Goal: Information Seeking & Learning: Learn about a topic

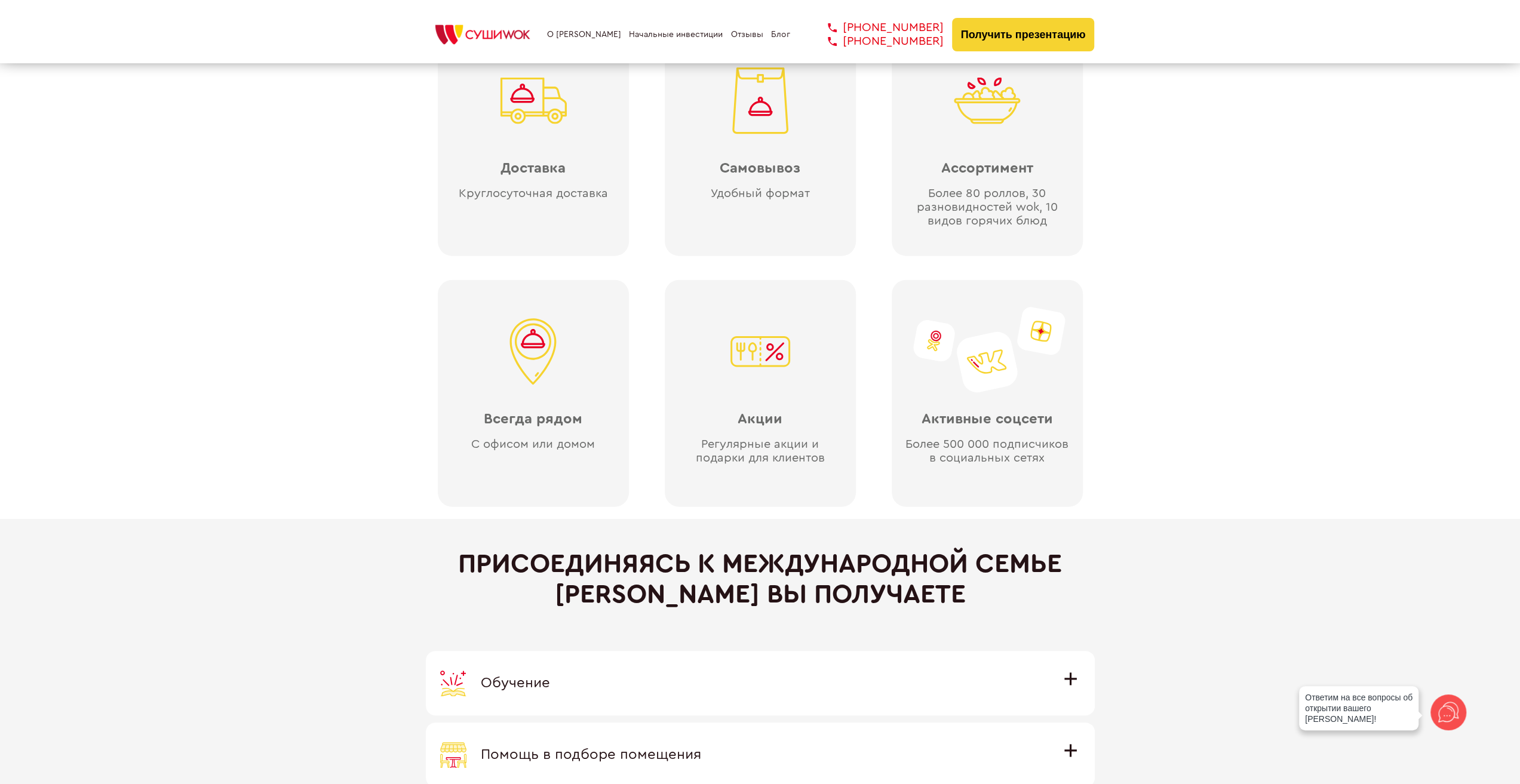
scroll to position [3104, 0]
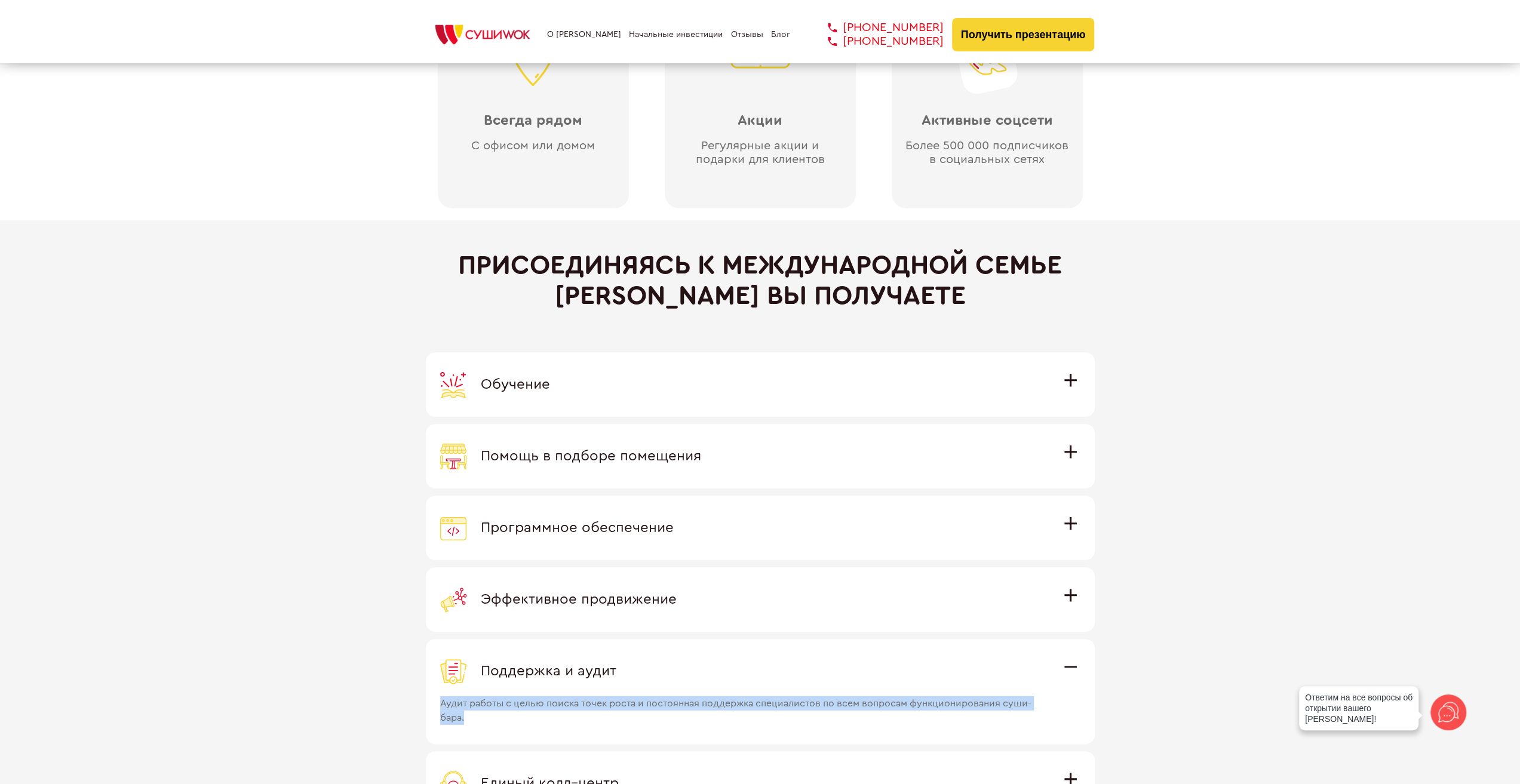
click at [615, 406] on label "Обучение Команда экспертов Суши Wok на очном обучении в офисе компании и в дейс…" at bounding box center [760, 384] width 669 height 64
click at [0, 0] on input "Обучение Команда экспертов Суши Wok на очном обучении в офисе компании и в дейс…" at bounding box center [0, 0] width 0 height 0
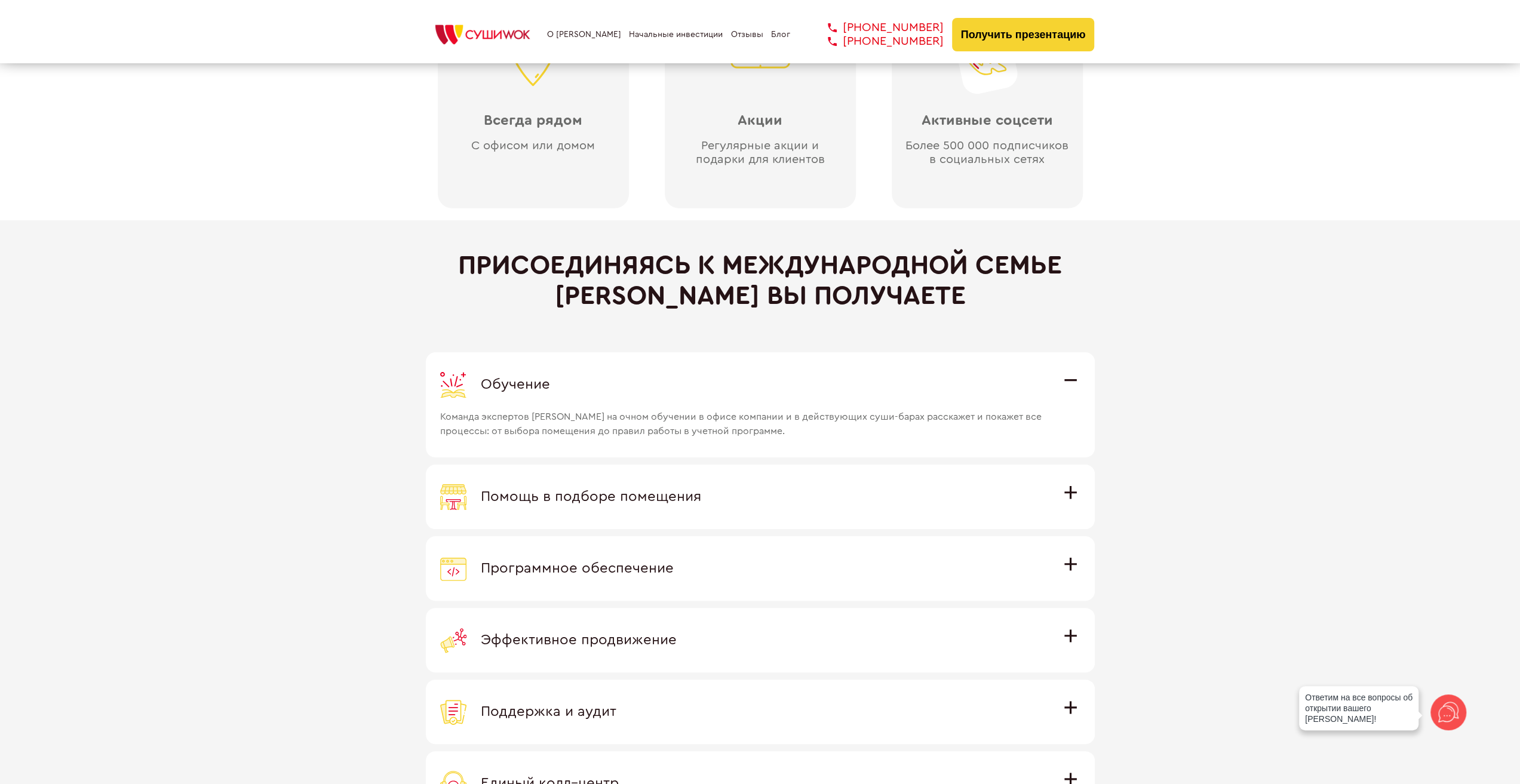
click at [621, 373] on div "Обучение" at bounding box center [760, 384] width 640 height 26
click at [0, 0] on input "Обучение Команда экспертов Суши Wok на очном обучении в офисе компании и в дейс…" at bounding box center [0, 0] width 0 height 0
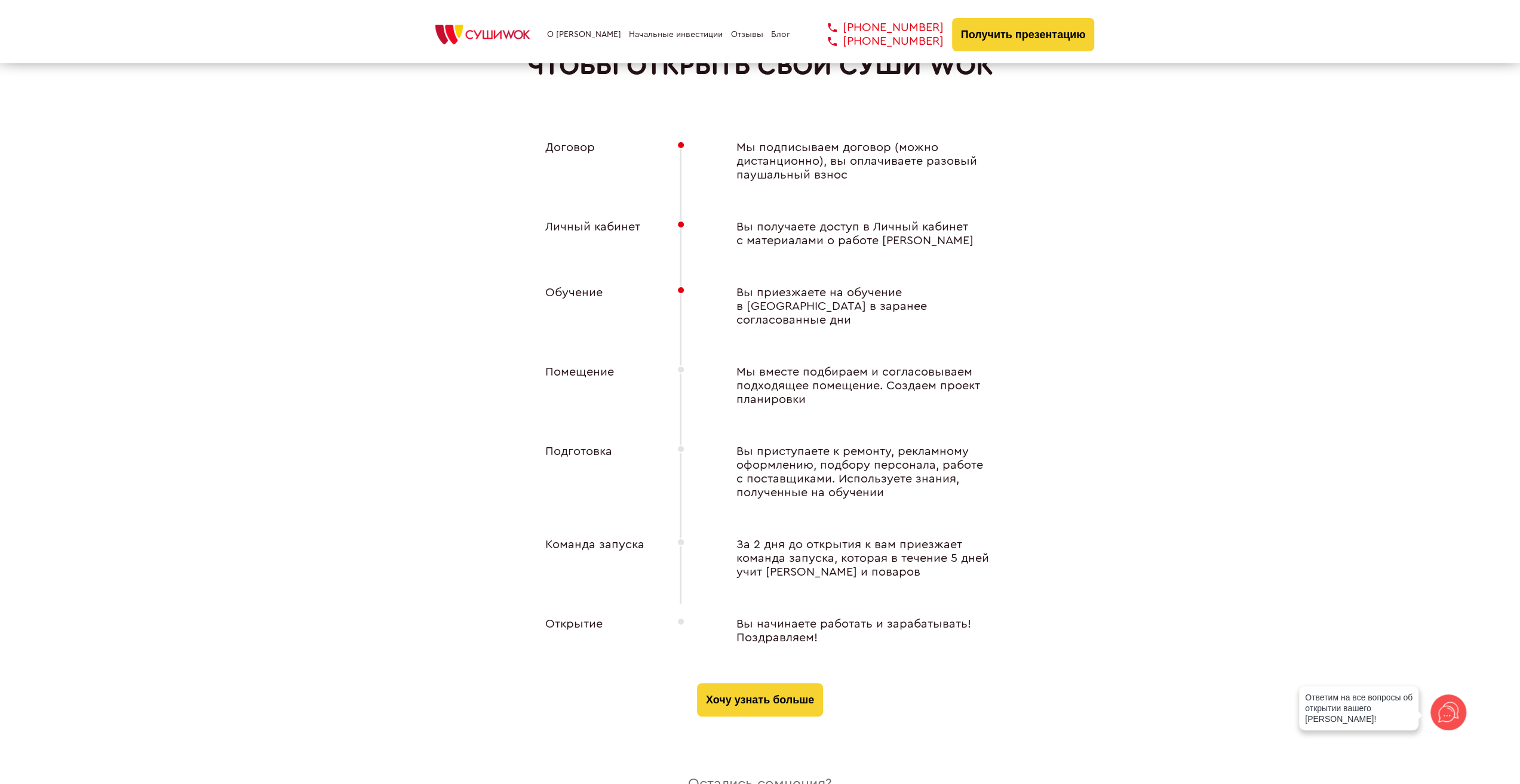
scroll to position [4597, 0]
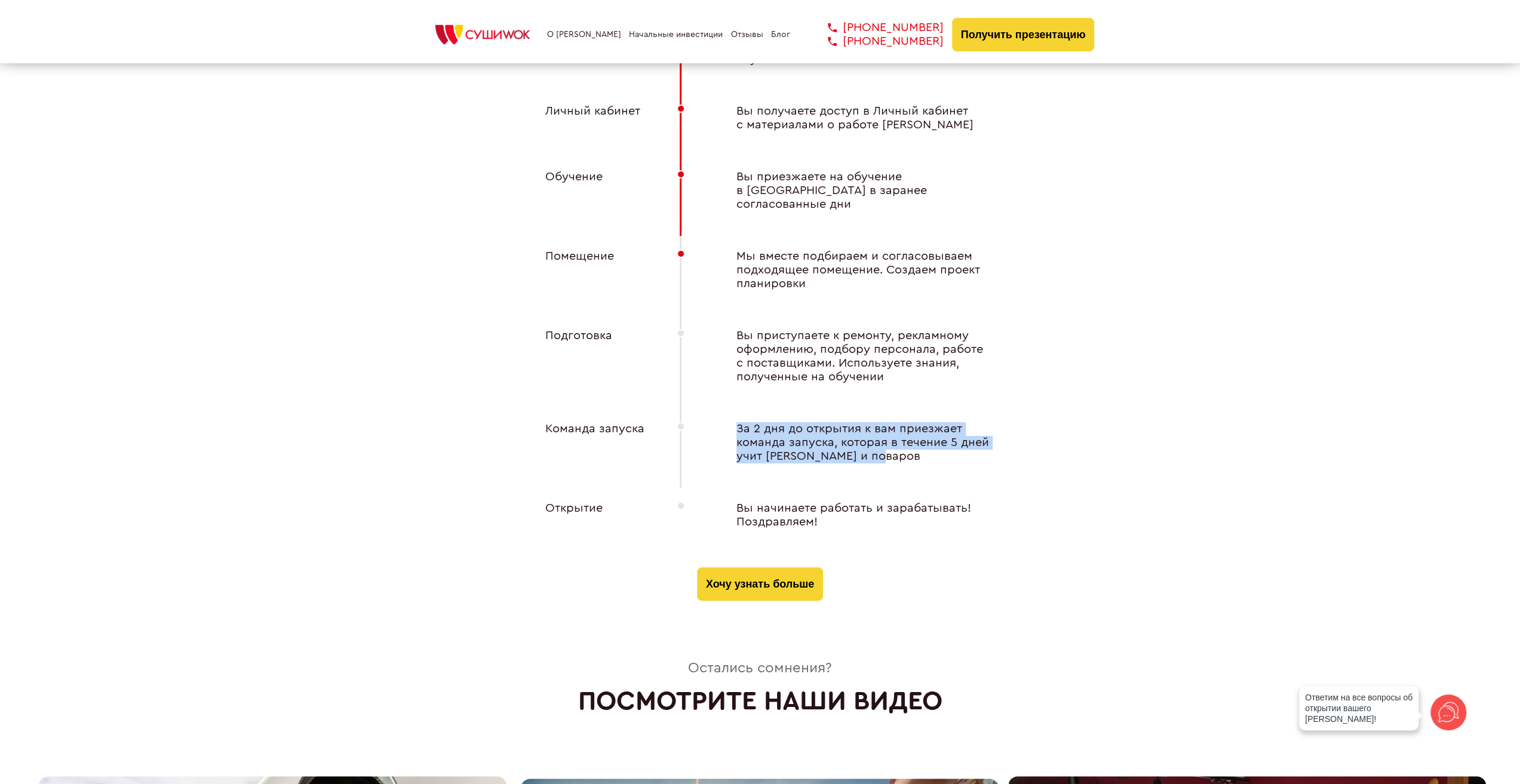
drag, startPoint x: 733, startPoint y: 408, endPoint x: 932, endPoint y: 436, distance: 201.0
click at [932, 436] on div "За 2 дня до открытия к вам приезжает команда запуска, которая в течение 5 дней …" at bounding box center [856, 443] width 286 height 41
copy div "За 2 дня до открытия к вам приезжает команда запуска, которая в течение 5 дней …"
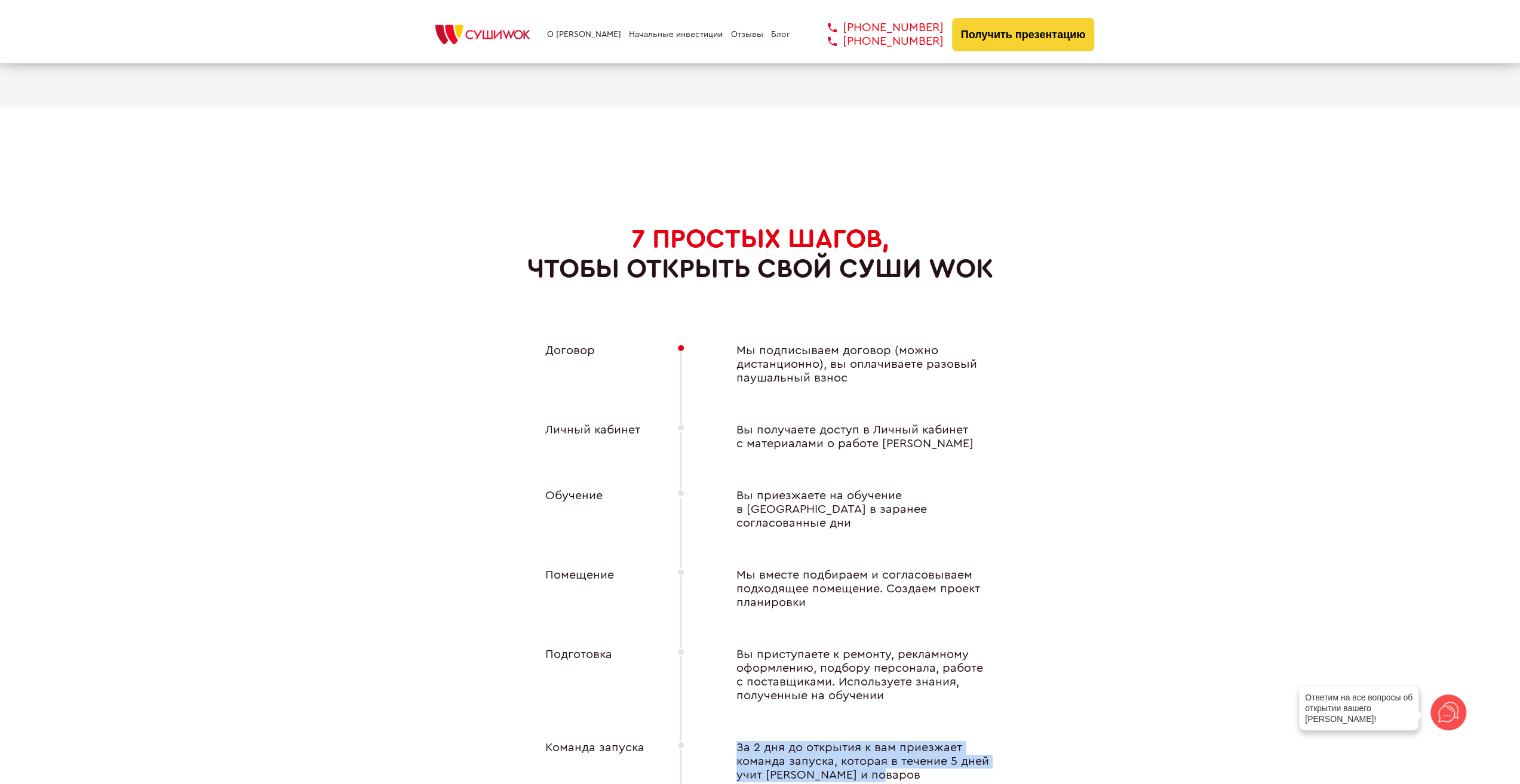
scroll to position [4358, 0]
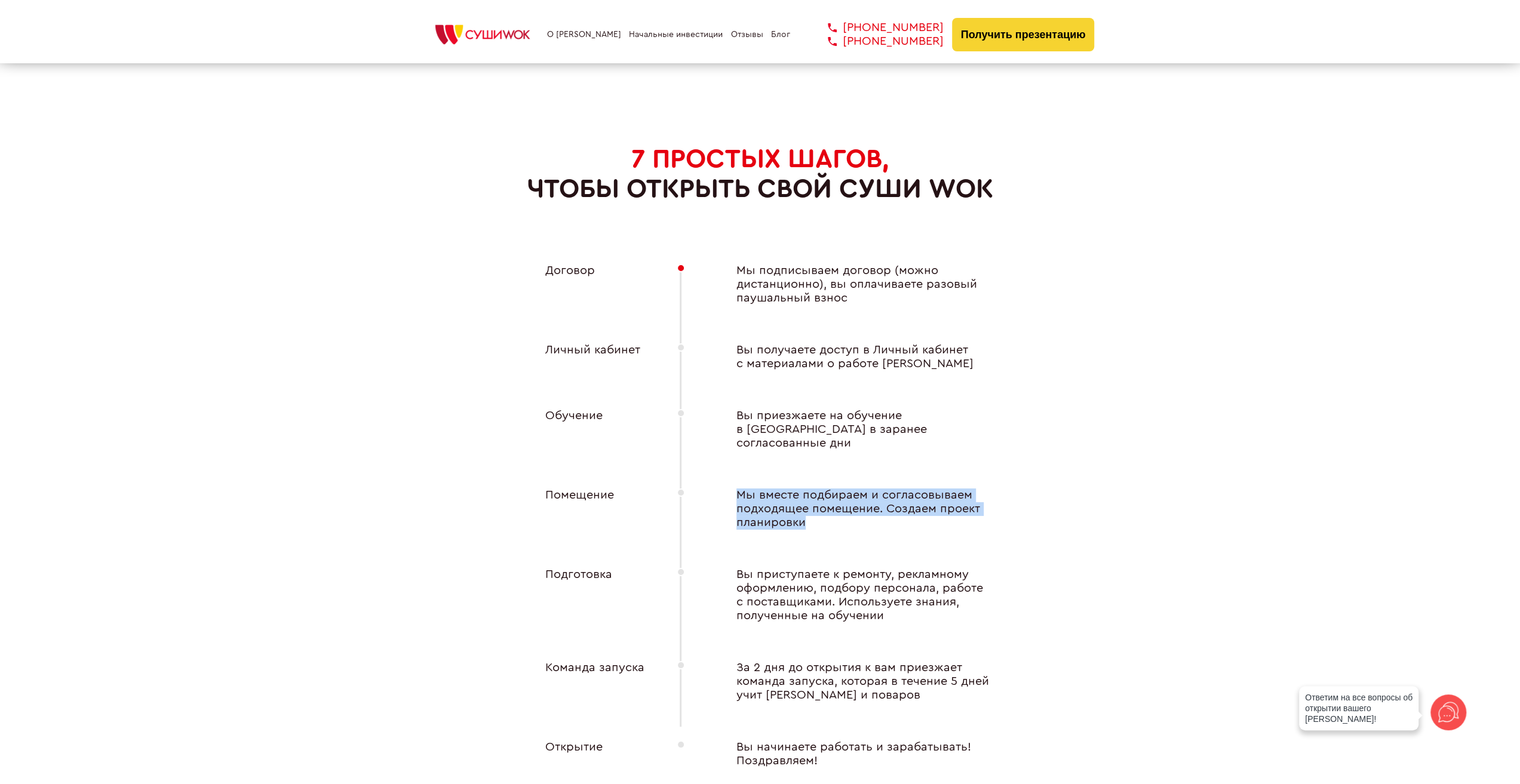
drag, startPoint x: 725, startPoint y: 483, endPoint x: 825, endPoint y: 503, distance: 102.0
click at [825, 503] on div "Мы вместе подбираем и согласовываем подходящее помещение. Создаем проект планир…" at bounding box center [856, 509] width 286 height 41
copy div "Мы вместе подбираем и согласовываем подходящее помещение. Создаем проект планир…"
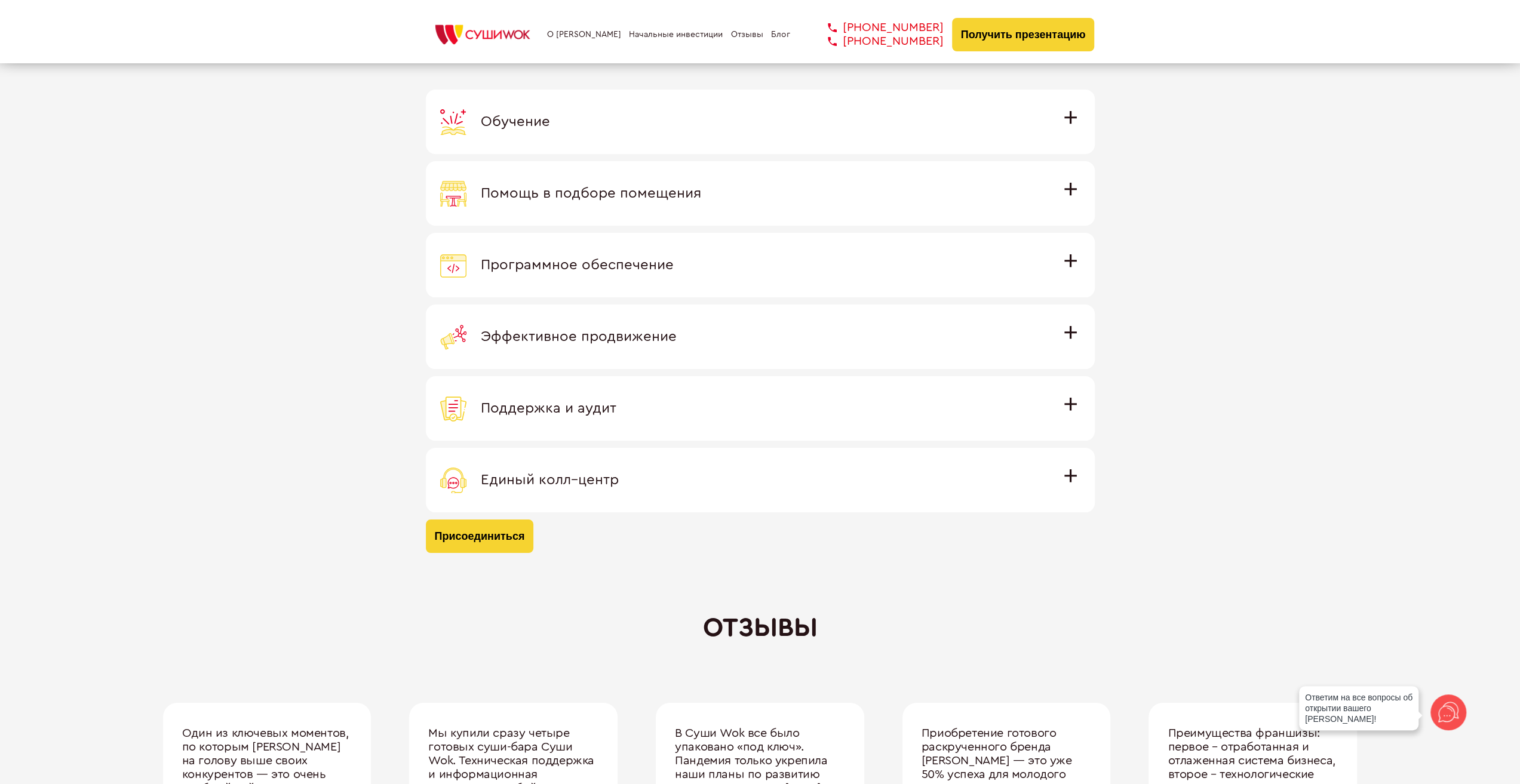
scroll to position [3283, 0]
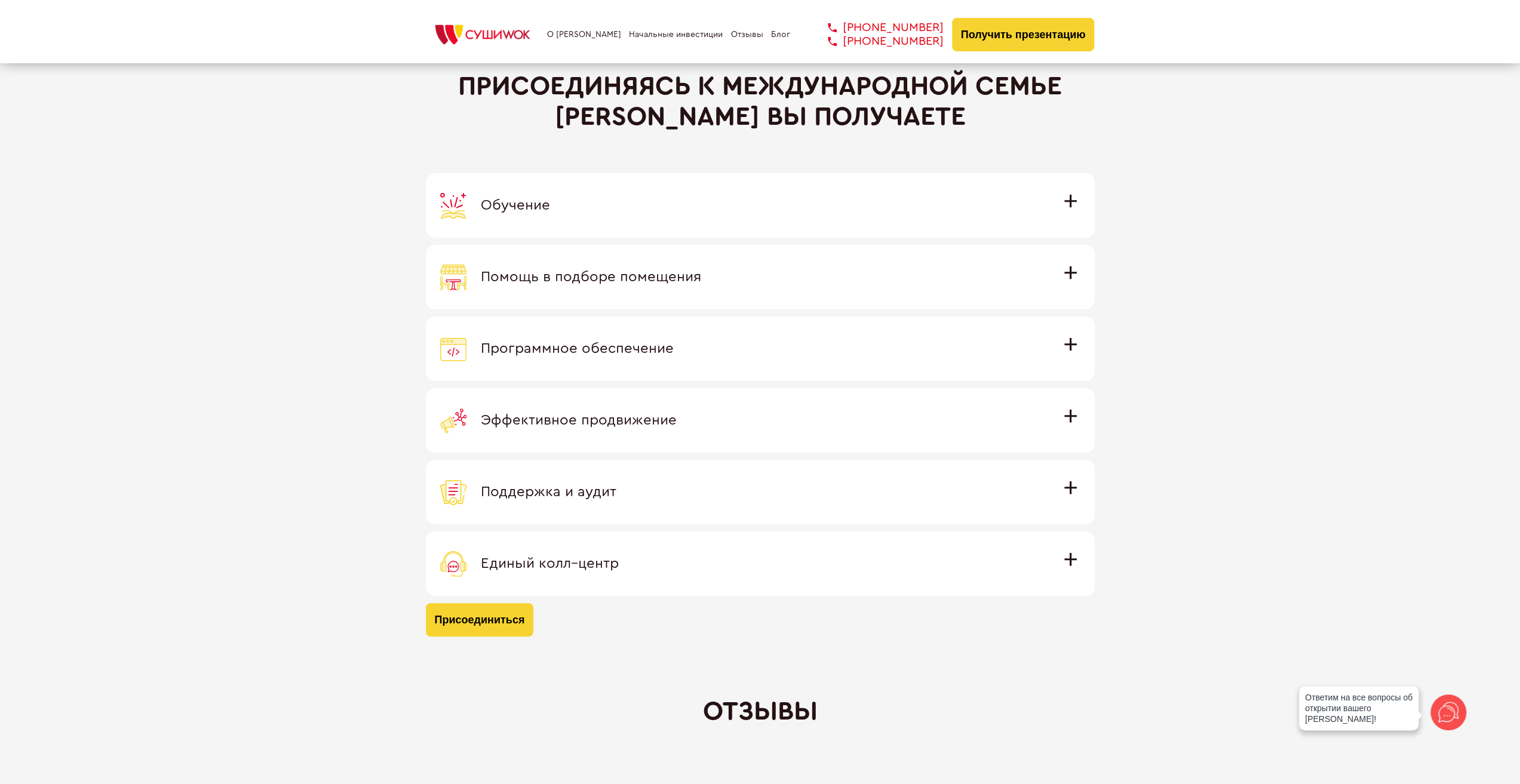
click at [594, 490] on span "Поддержка и аудит" at bounding box center [549, 492] width 136 height 14
click at [0, 0] on input "Поддержка и аудит Аудит работы с целью поиска точек роста и постоянная поддержк…" at bounding box center [0, 0] width 0 height 0
